Goal: Task Accomplishment & Management: Use online tool/utility

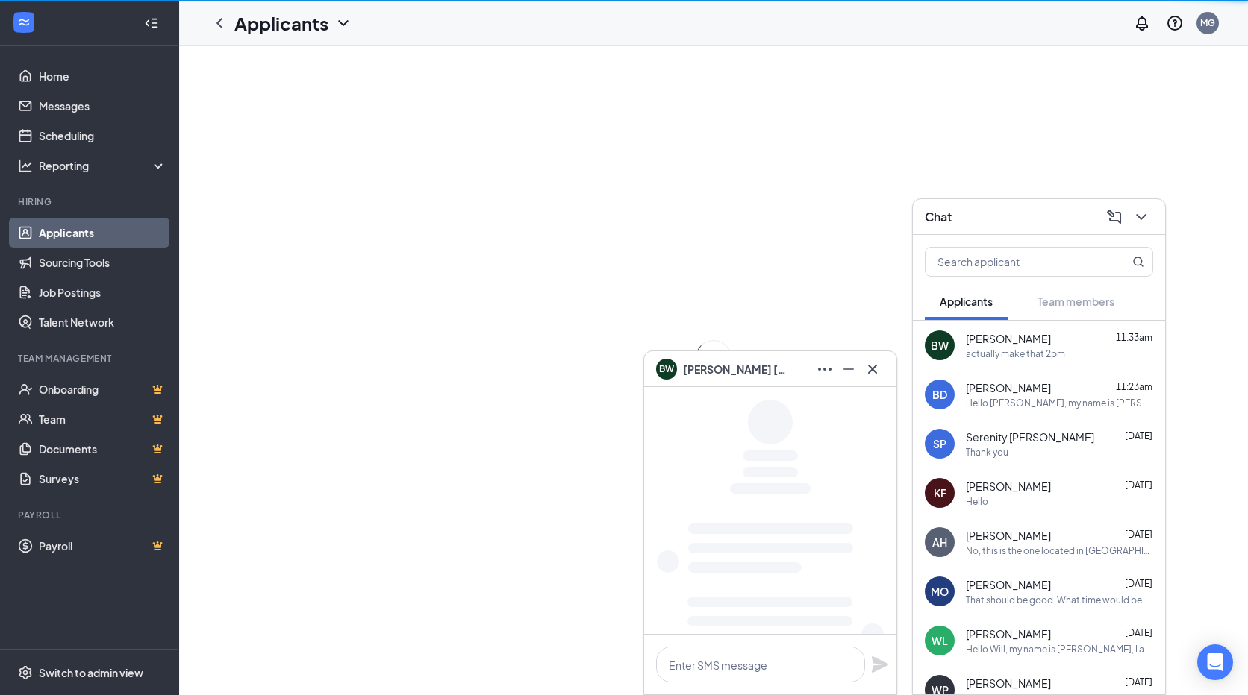
click at [345, 22] on icon "ChevronDown" at bounding box center [343, 23] width 18 height 18
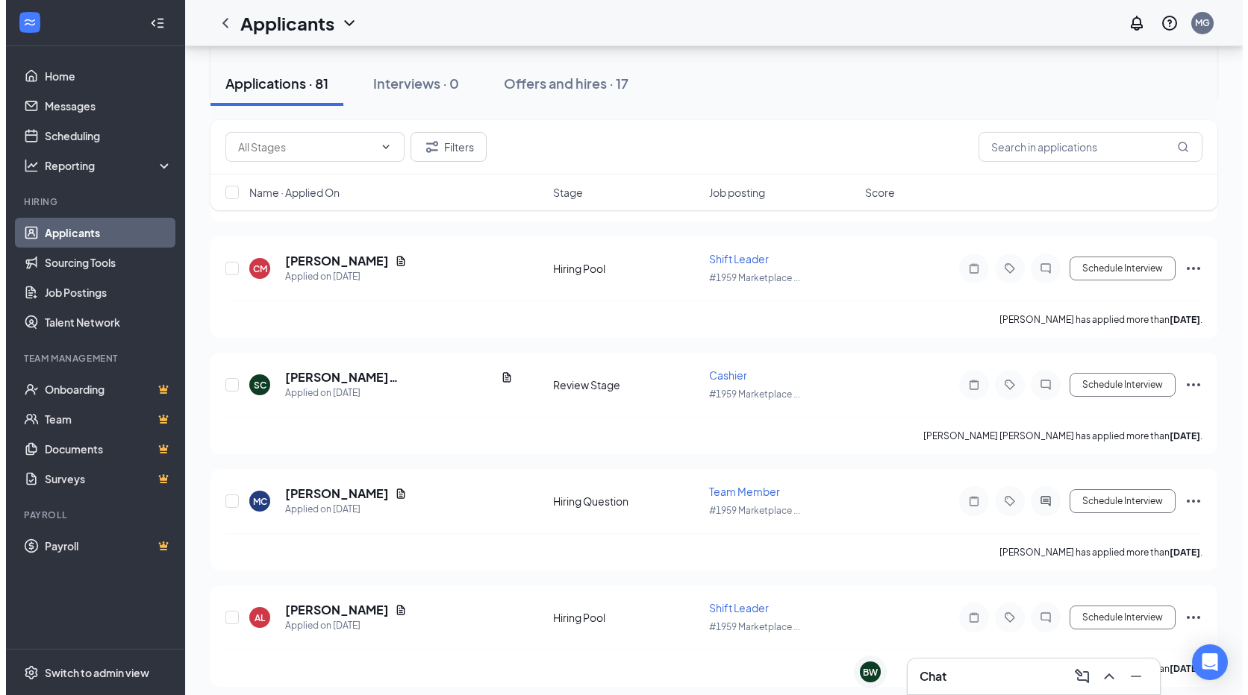
scroll to position [895, 0]
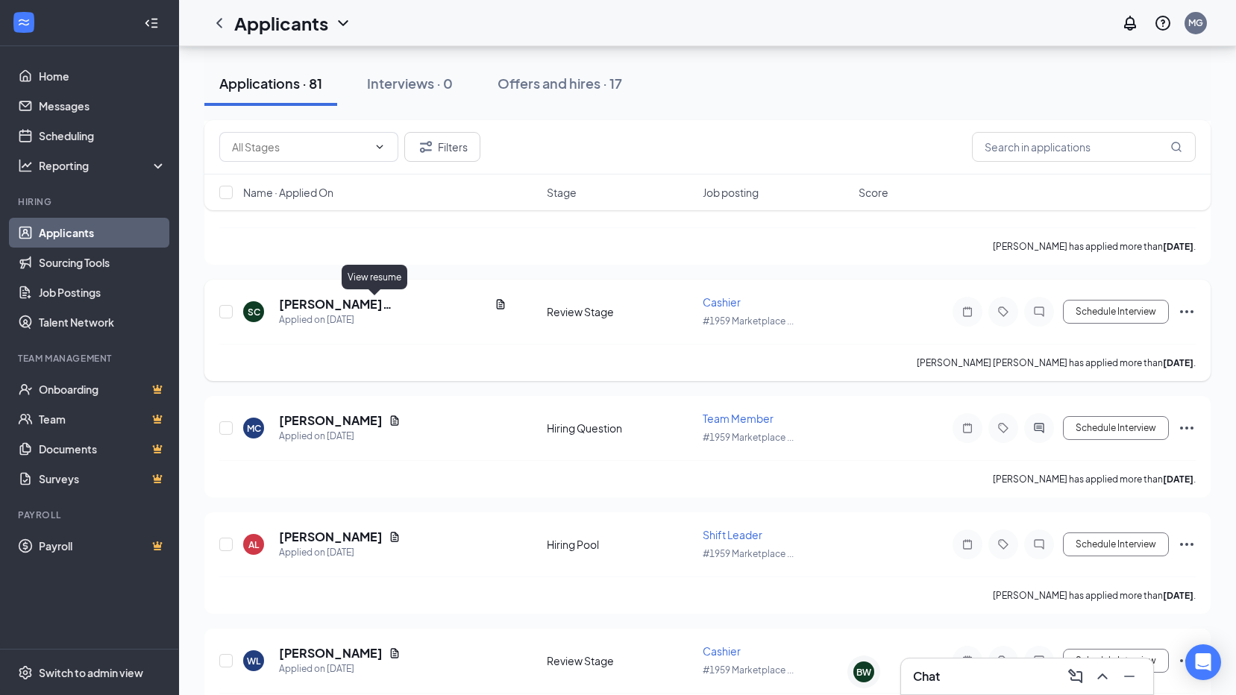
click at [495, 304] on icon "Document" at bounding box center [501, 304] width 12 height 12
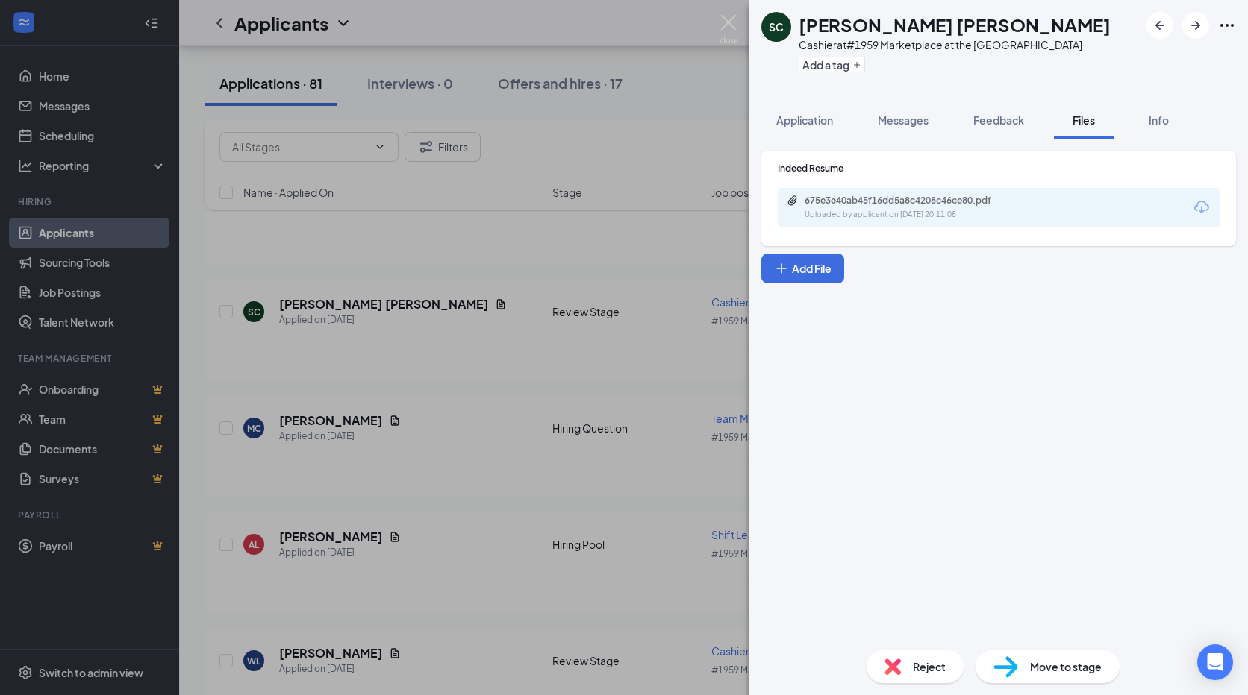
click at [904, 203] on div "675e3e40ab45f16dd5a8c4208c46ce80.pdf" at bounding box center [908, 201] width 209 height 12
click at [426, 272] on div "SC [PERSON_NAME] [PERSON_NAME] Cashier at #1959 Marketplace at the Mill Add a t…" at bounding box center [624, 347] width 1248 height 695
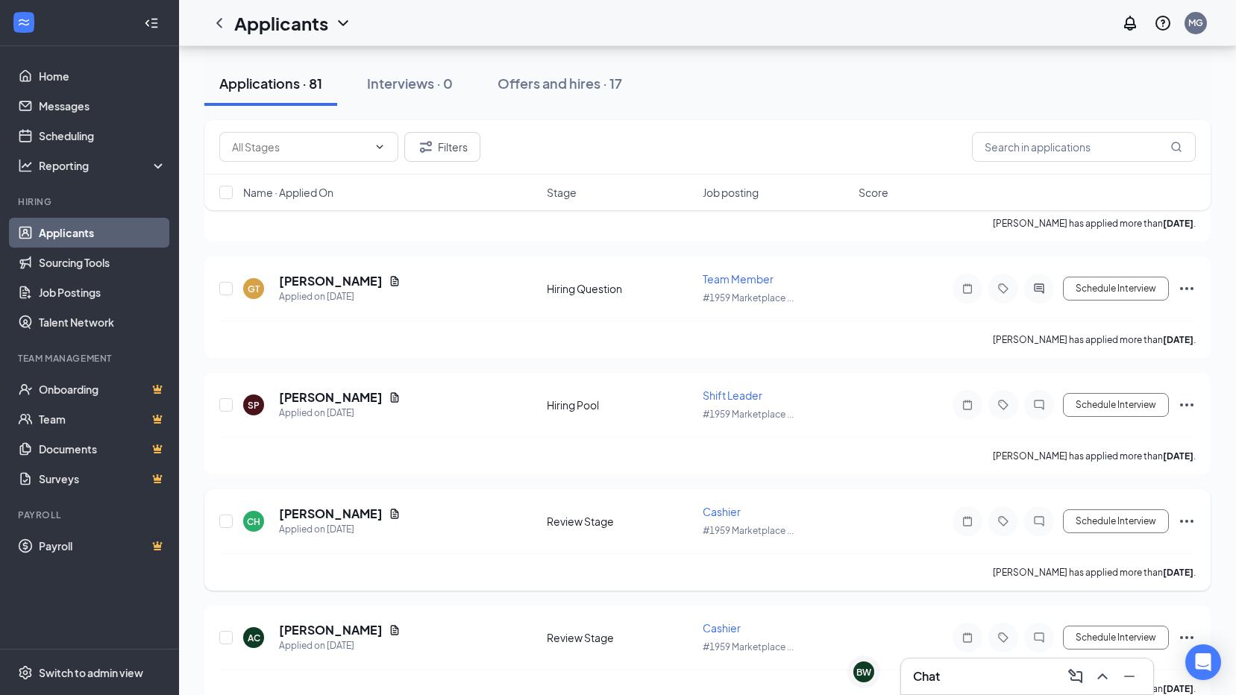
scroll to position [2638, 0]
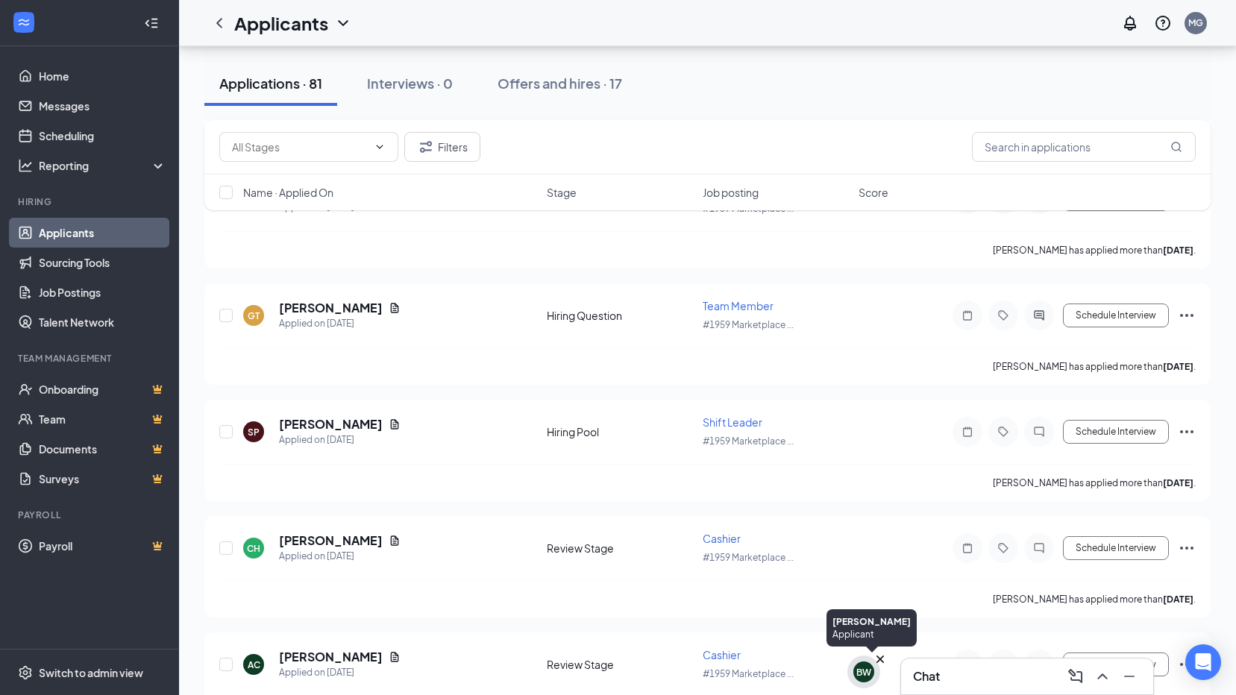
click at [855, 669] on div "BW" at bounding box center [864, 672] width 21 height 21
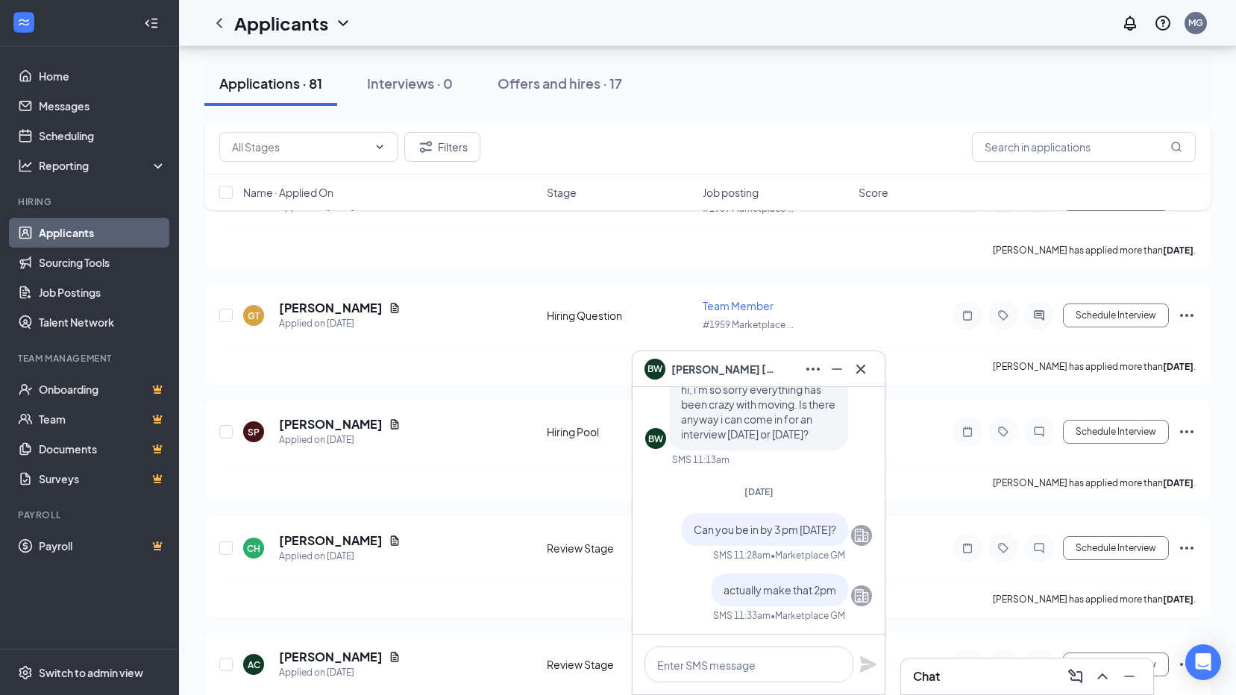
click at [868, 363] on icon "Cross" at bounding box center [861, 369] width 18 height 18
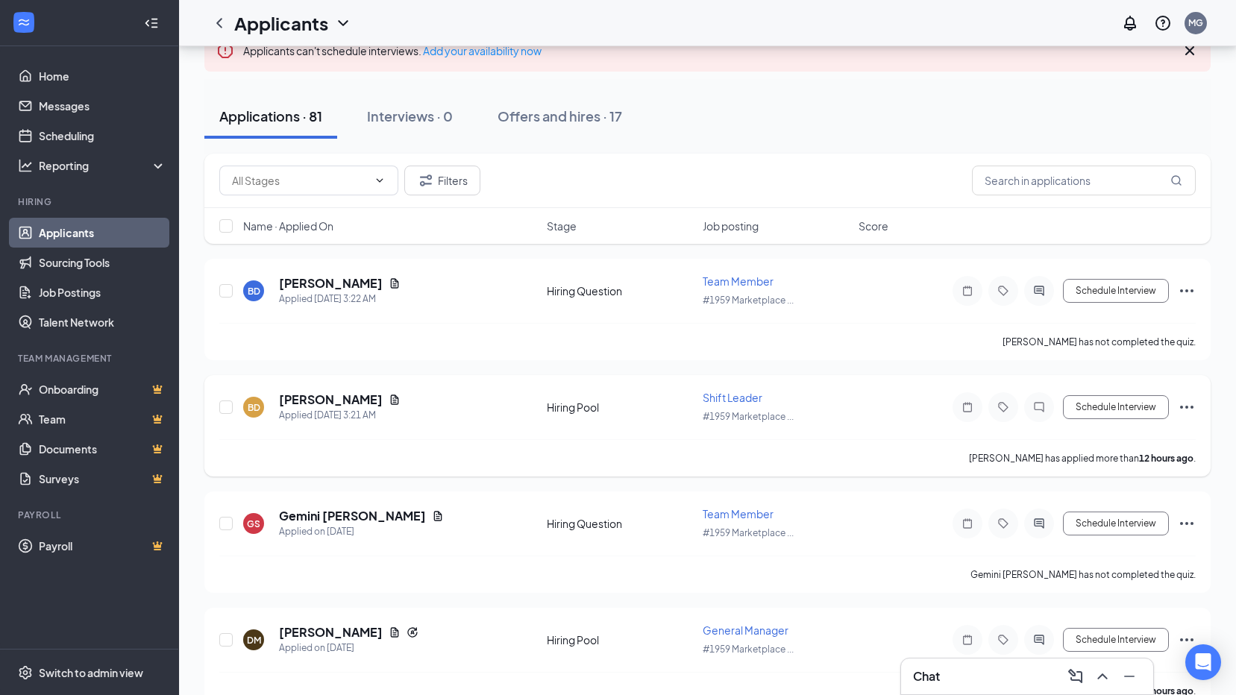
scroll to position [101, 0]
click at [1013, 187] on input "text" at bounding box center [1084, 181] width 224 height 30
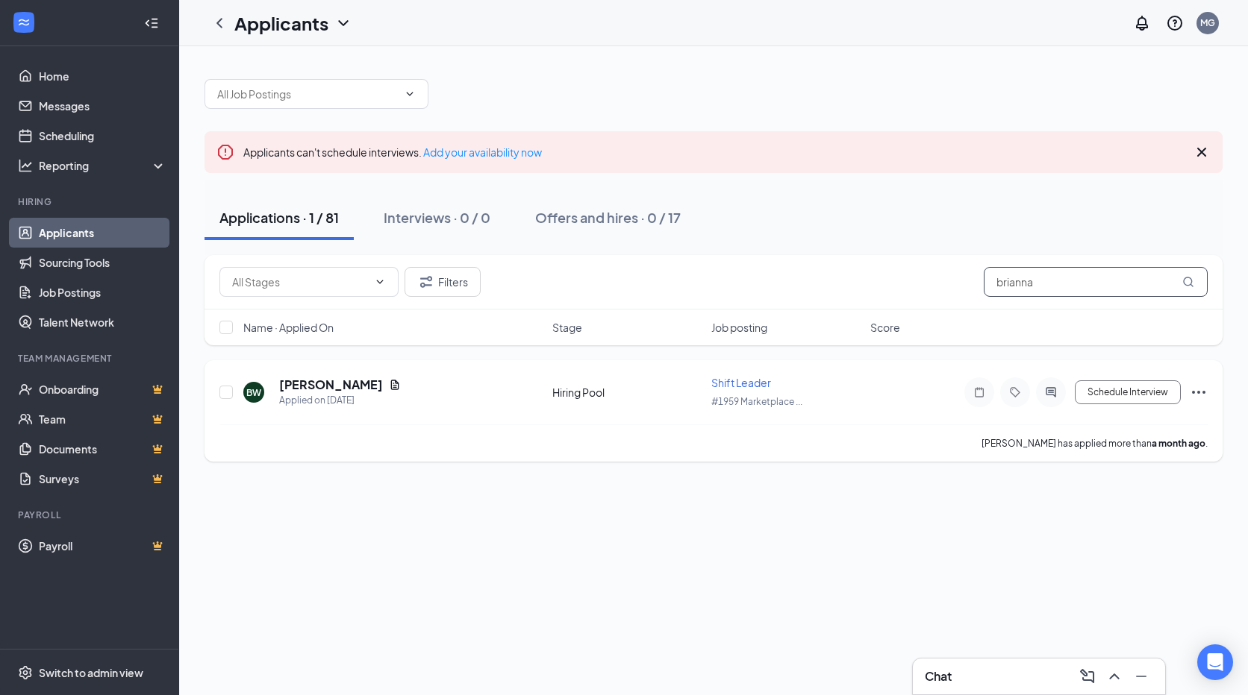
type input "brianna"
click at [391, 386] on icon "Document" at bounding box center [395, 385] width 8 height 10
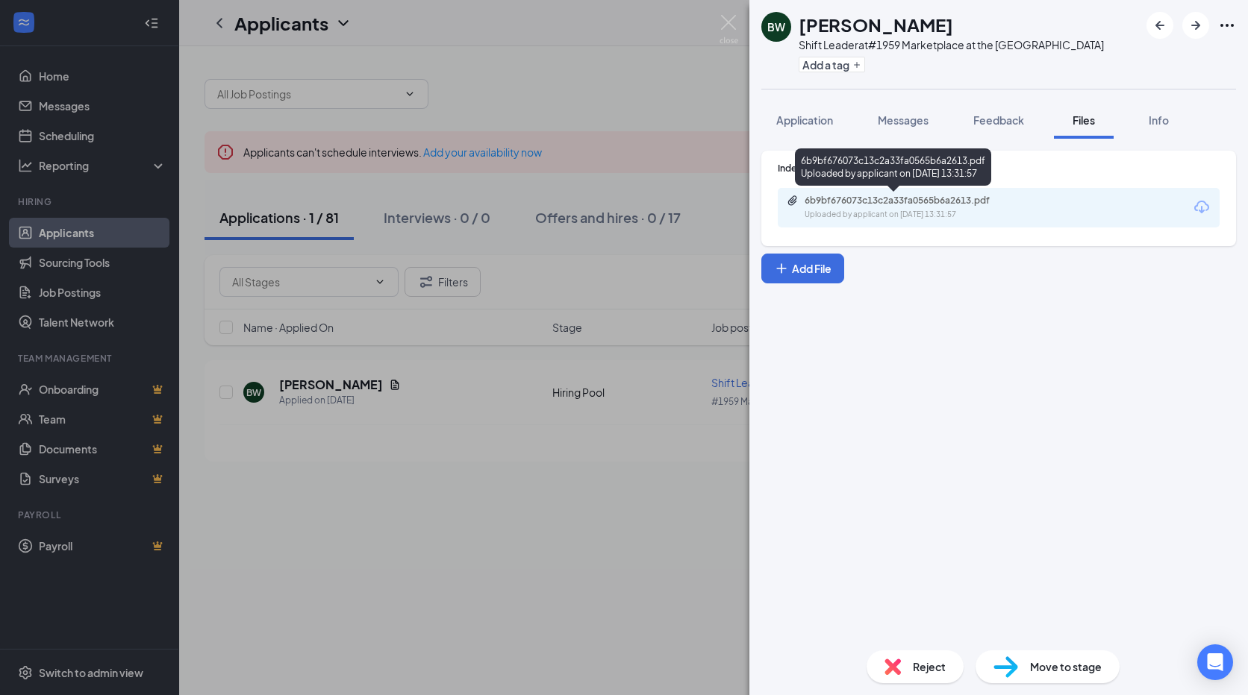
click at [867, 204] on div "6b9bf676073c13c2a33fa0565b6a2613.pdf" at bounding box center [908, 201] width 209 height 12
